Goal: Task Accomplishment & Management: Use online tool/utility

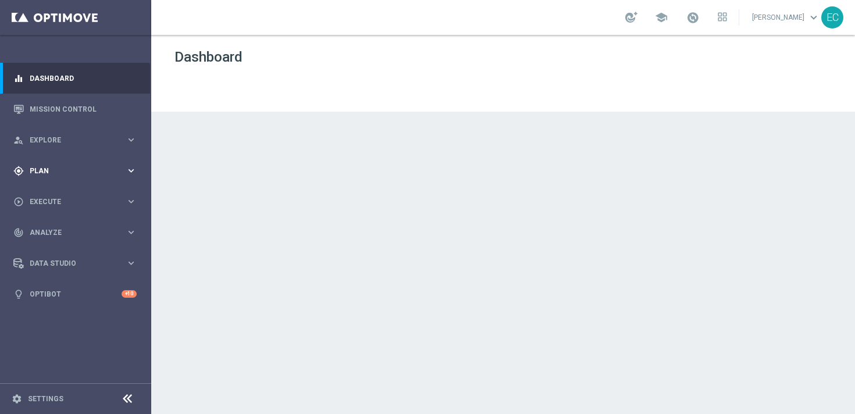
click at [103, 177] on div "gps_fixed Plan keyboard_arrow_right" at bounding box center [75, 170] width 150 height 31
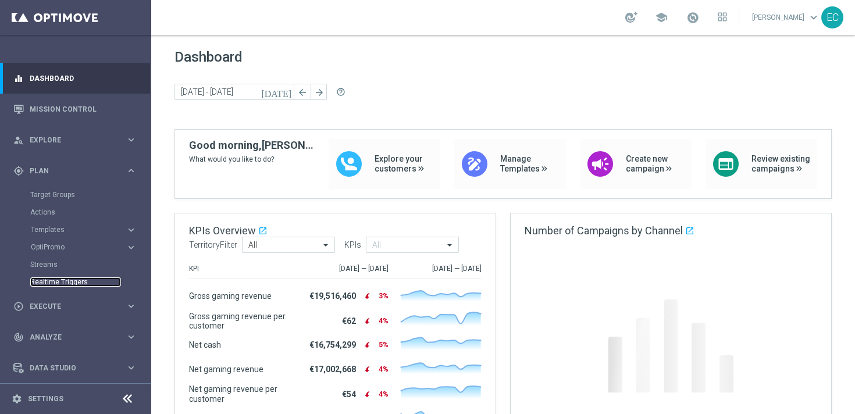
click at [72, 280] on link "Realtime Triggers" at bounding box center [75, 282] width 91 height 9
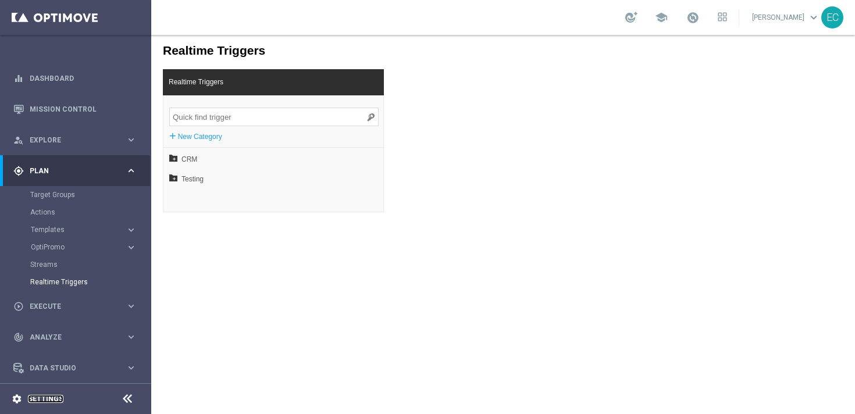
click at [59, 399] on link "Settings" at bounding box center [45, 399] width 35 height 7
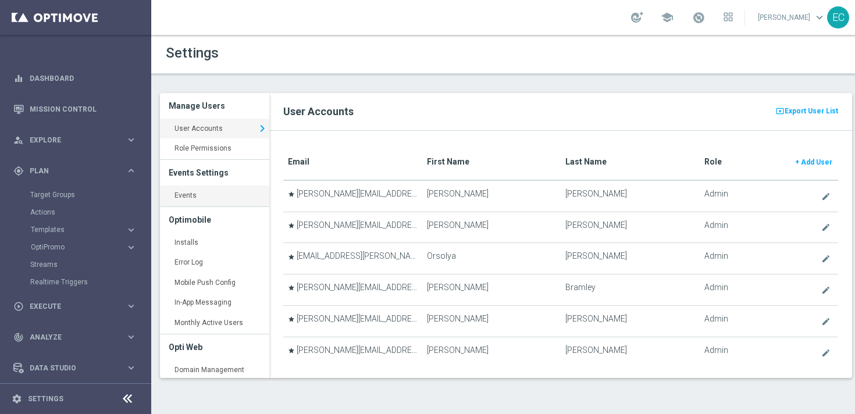
click at [198, 201] on link "Events keyboard_arrow_right" at bounding box center [214, 196] width 109 height 21
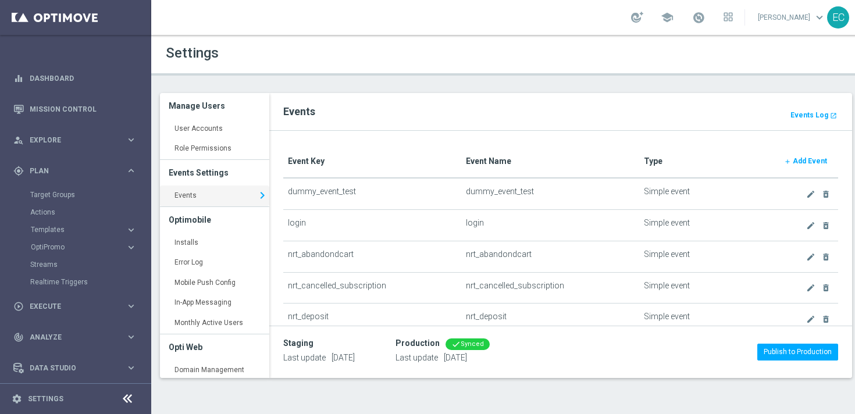
click at [811, 158] on b "Add Event" at bounding box center [810, 161] width 34 height 8
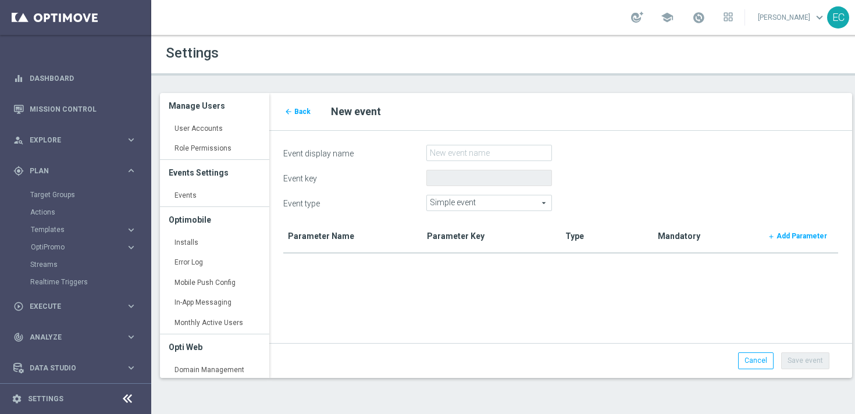
click at [467, 202] on span "Simple event" at bounding box center [489, 202] width 125 height 15
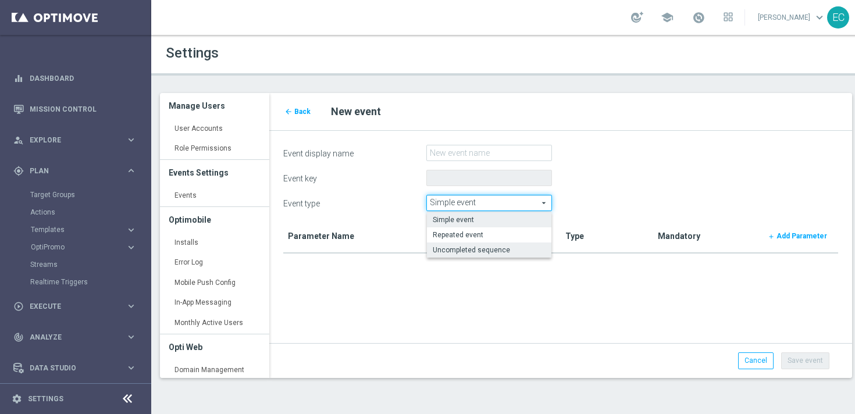
click at [479, 251] on span "Uncompleted sequence" at bounding box center [489, 250] width 113 height 9
type input "Uncompleted sequence"
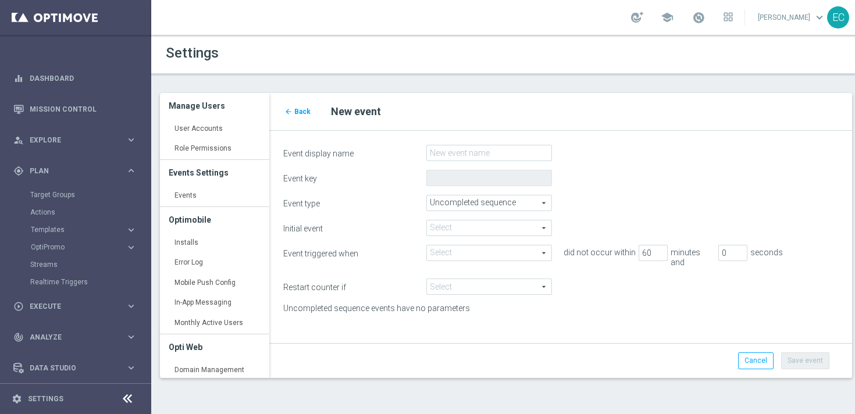
click at [503, 225] on span at bounding box center [489, 228] width 125 height 15
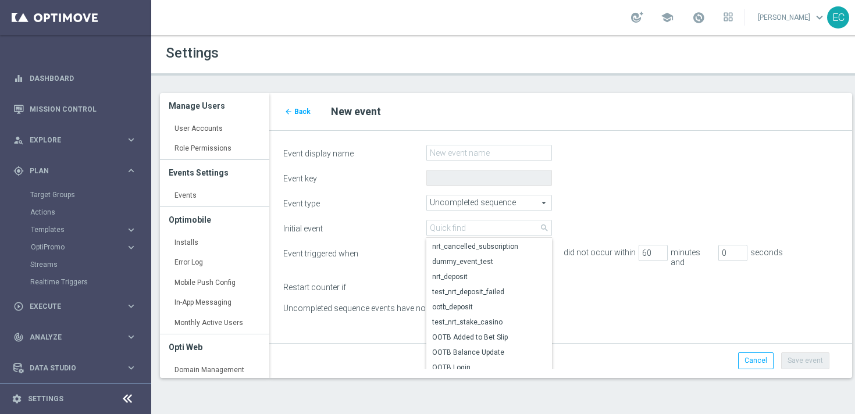
scroll to position [154, 0]
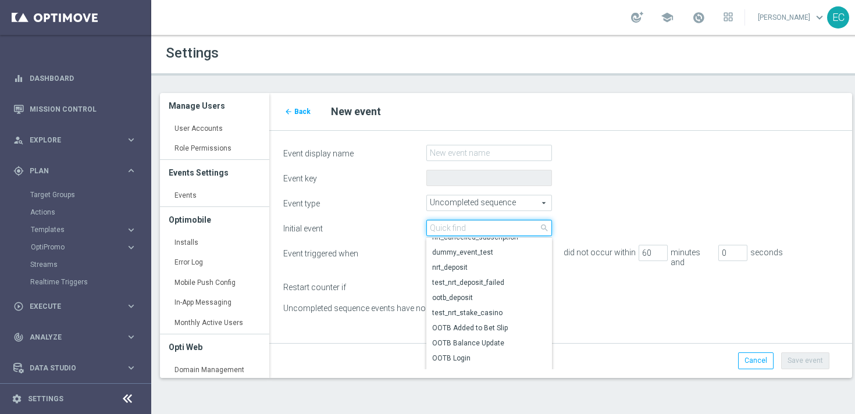
click at [484, 224] on input "search" at bounding box center [489, 228] width 126 height 16
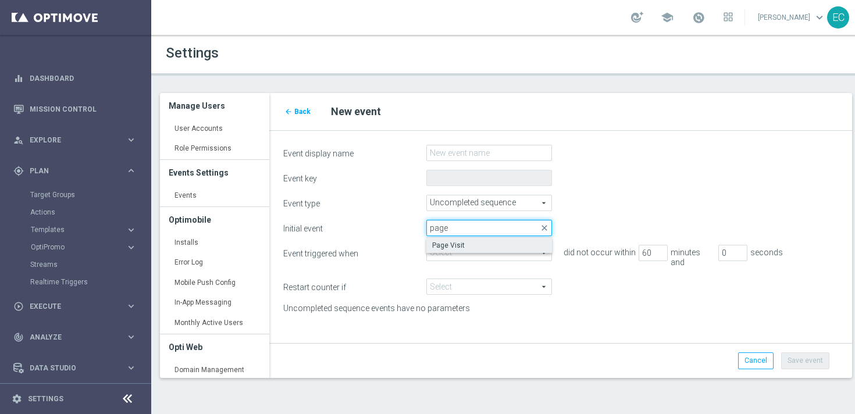
type input "page"
click at [488, 248] on span "Page Visit" at bounding box center [489, 245] width 114 height 9
type input "Page Visit"
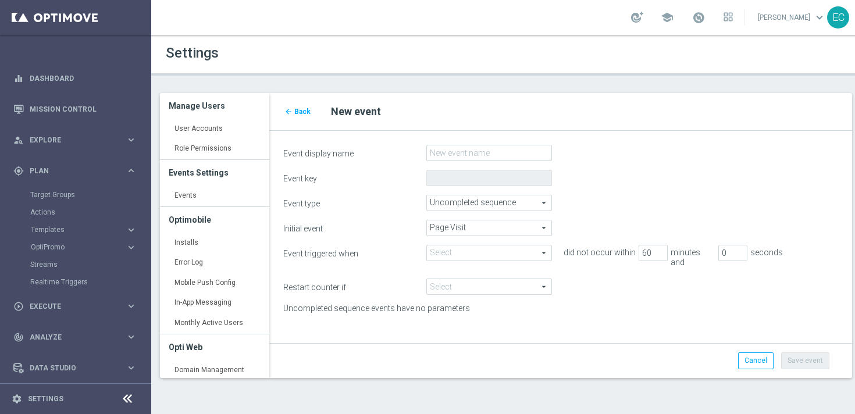
click at [462, 262] on div "Initial event Page Visit Page Visit arrow_drop_down search Event triggered when…" at bounding box center [560, 268] width 555 height 97
click at [471, 255] on span at bounding box center [489, 253] width 125 height 15
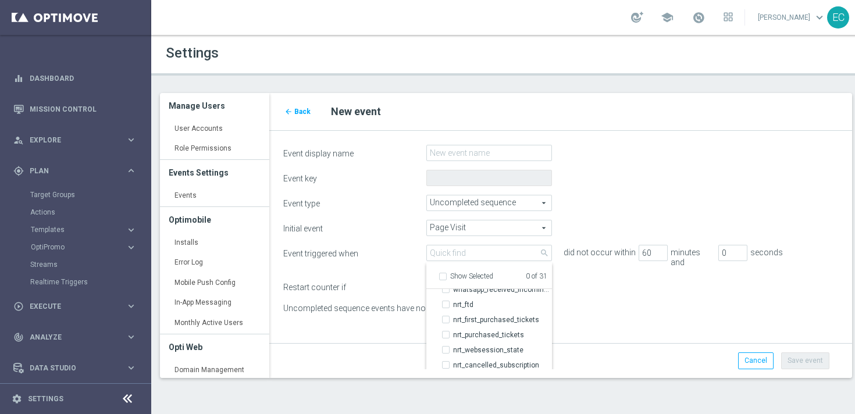
scroll to position [101, 0]
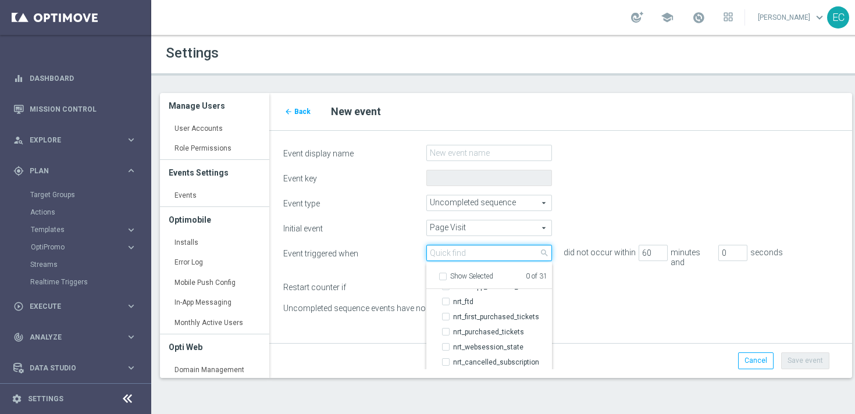
click at [456, 247] on input "search" at bounding box center [489, 253] width 126 height 16
type input "depos"
